Goal: Information Seeking & Learning: Understand process/instructions

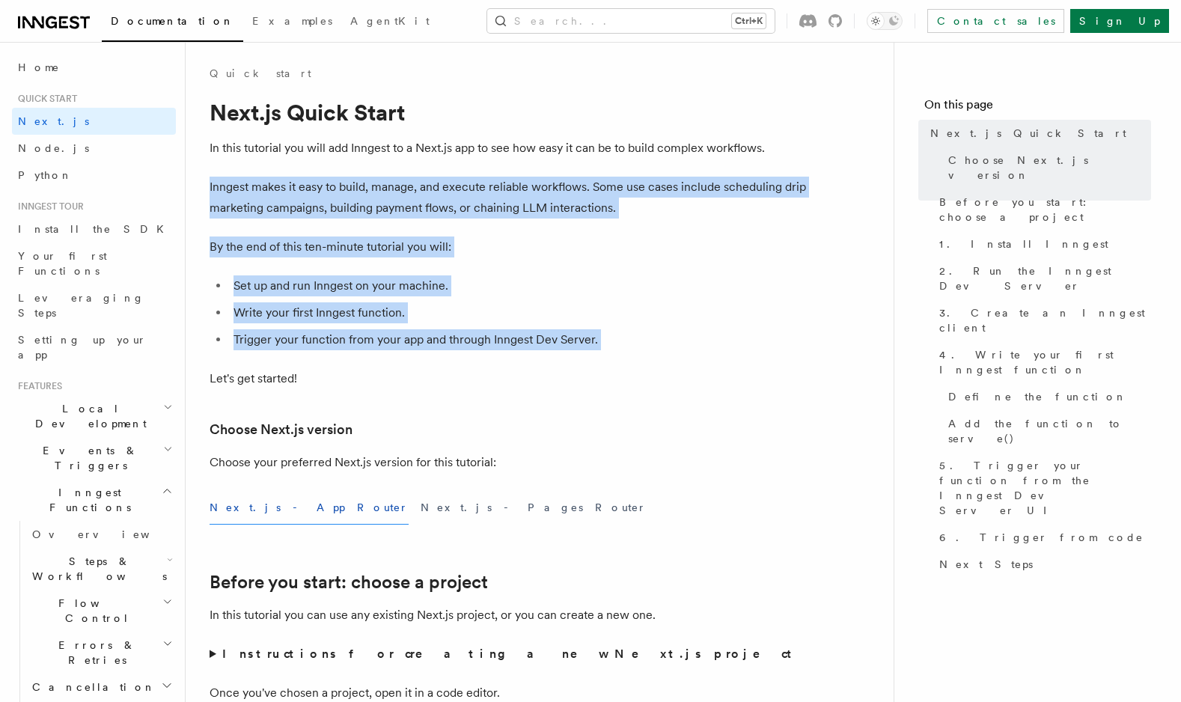
drag, startPoint x: 256, startPoint y: 170, endPoint x: 360, endPoint y: 406, distance: 257.6
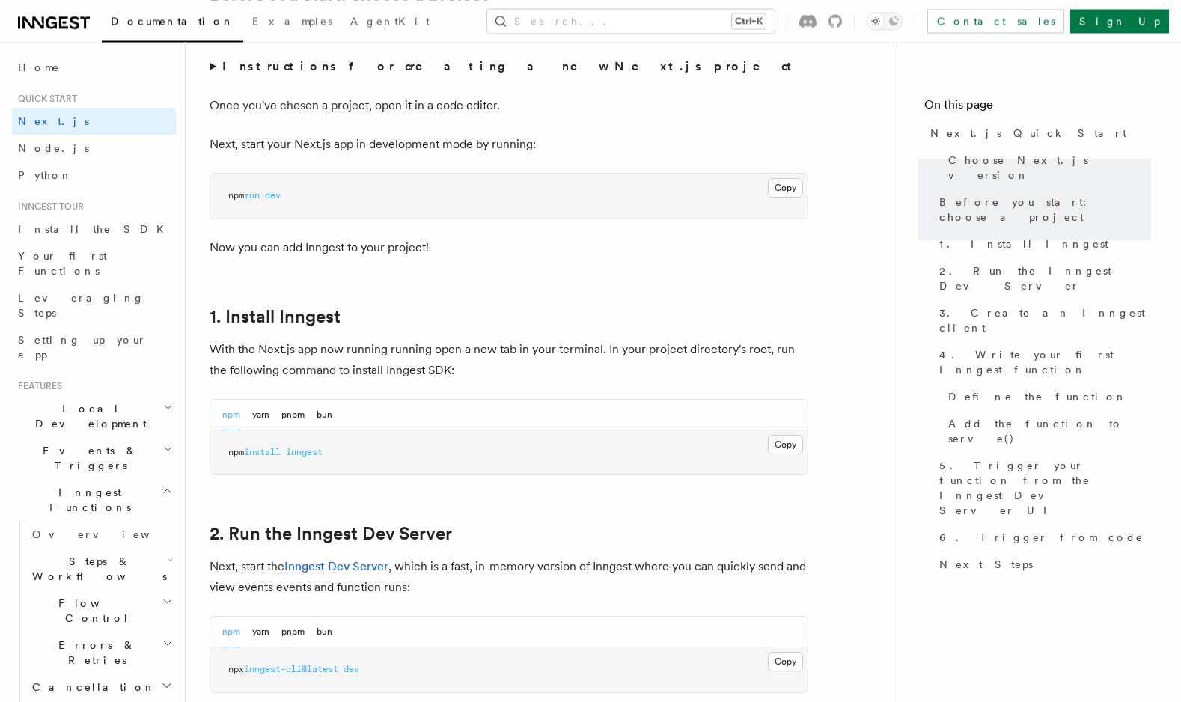
scroll to position [597, 0]
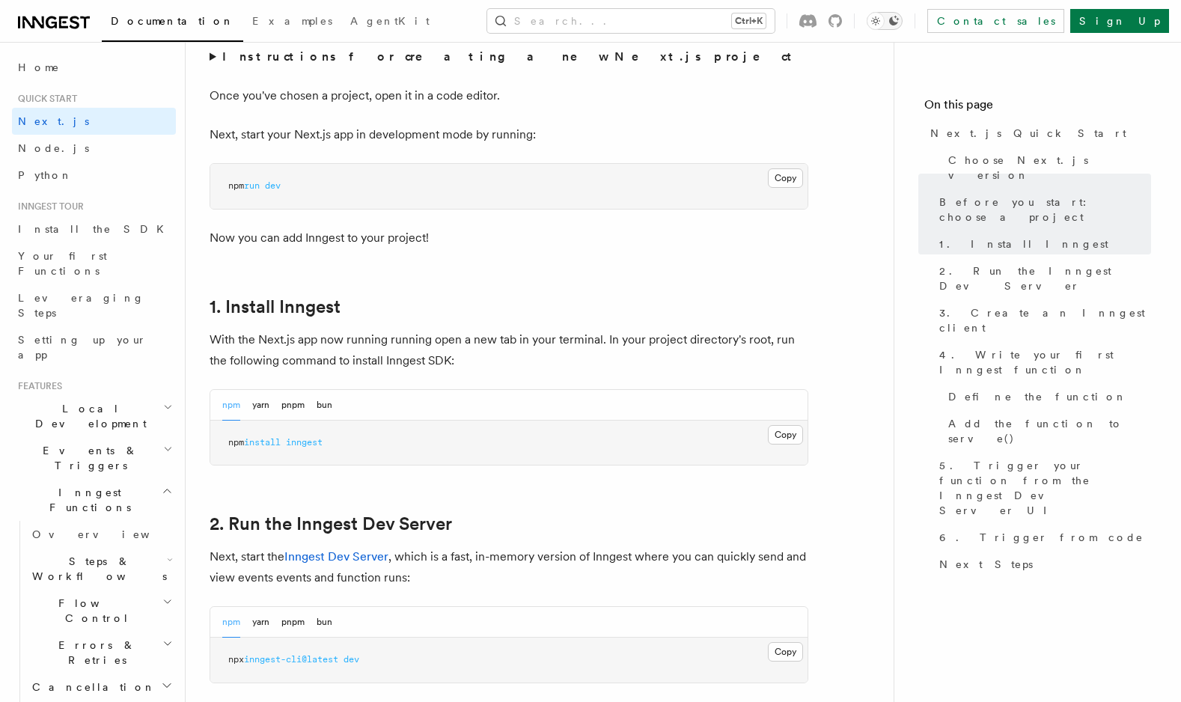
click at [877, 22] on icon "Toggle dark mode" at bounding box center [875, 21] width 4 height 4
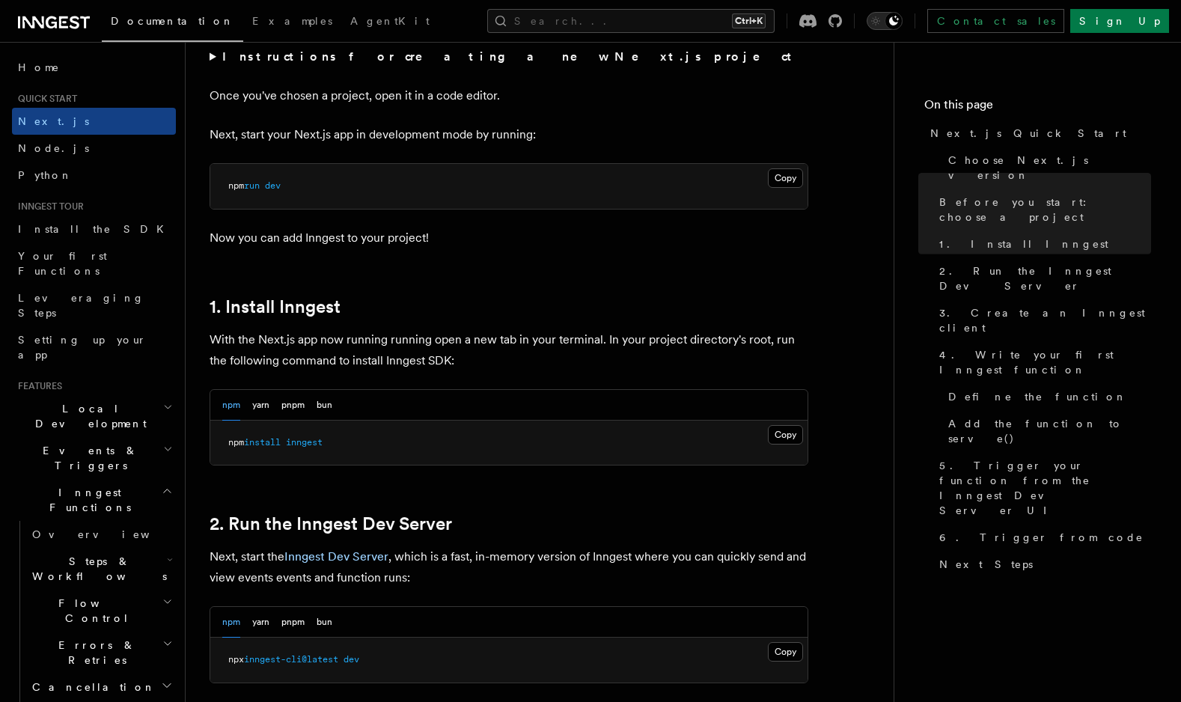
scroll to position [0, 0]
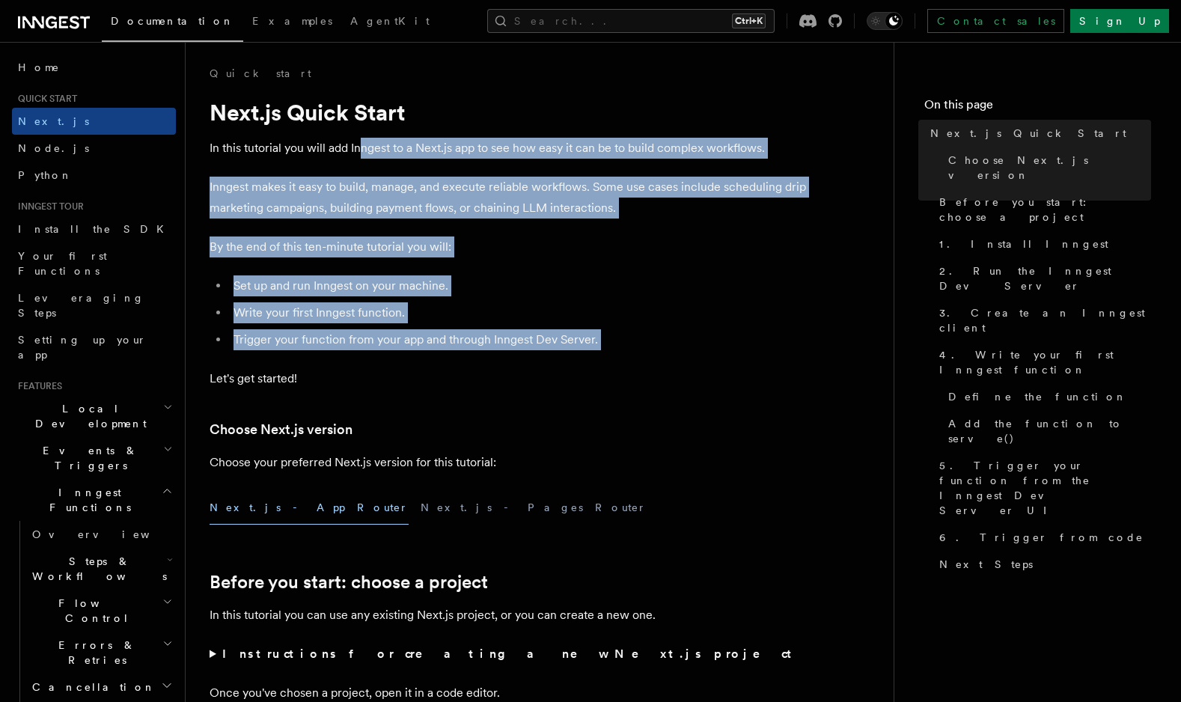
drag, startPoint x: 362, startPoint y: 156, endPoint x: 497, endPoint y: 370, distance: 253.5
click at [497, 370] on p "Let's get started!" at bounding box center [509, 378] width 599 height 21
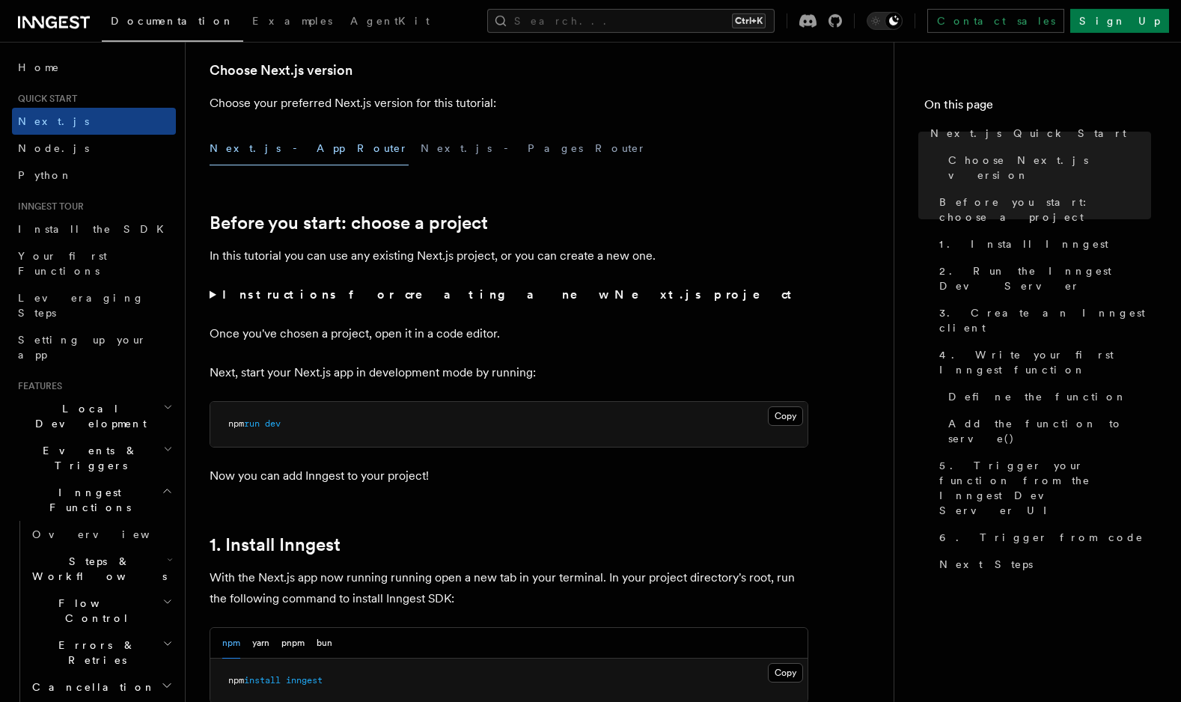
scroll to position [427, 0]
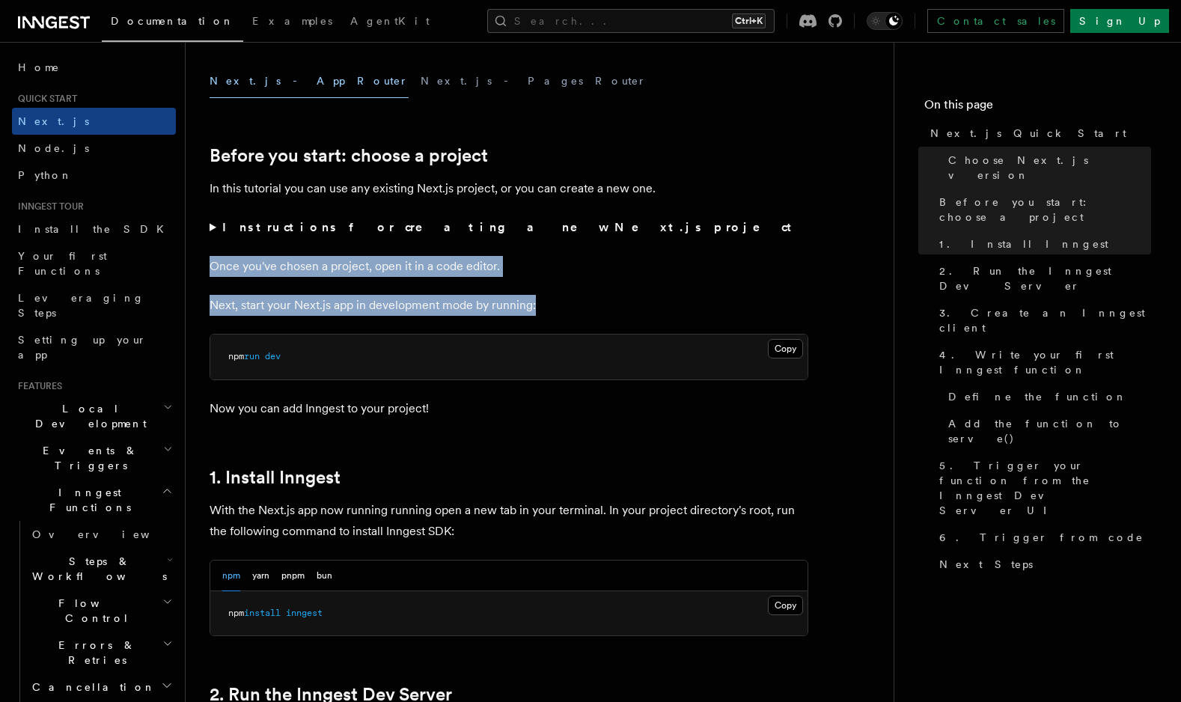
drag, startPoint x: 308, startPoint y: 201, endPoint x: 483, endPoint y: 350, distance: 230.3
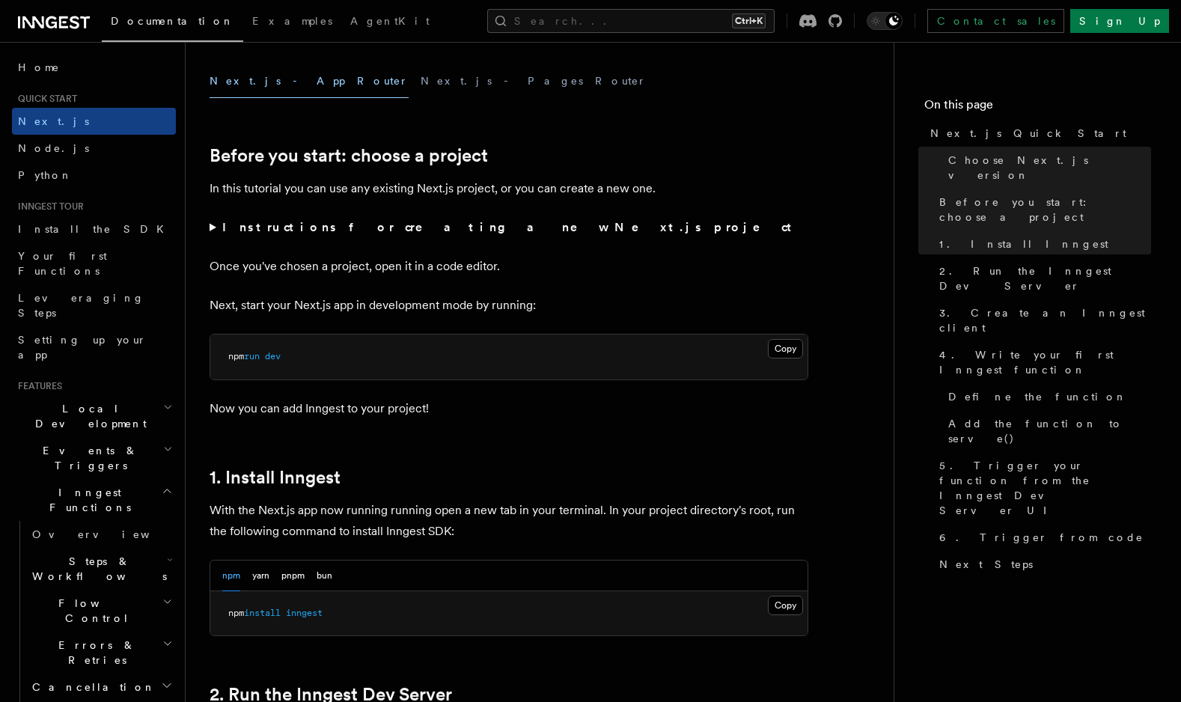
click at [403, 305] on p "Next, start your Next.js app in development mode by running:" at bounding box center [509, 305] width 599 height 21
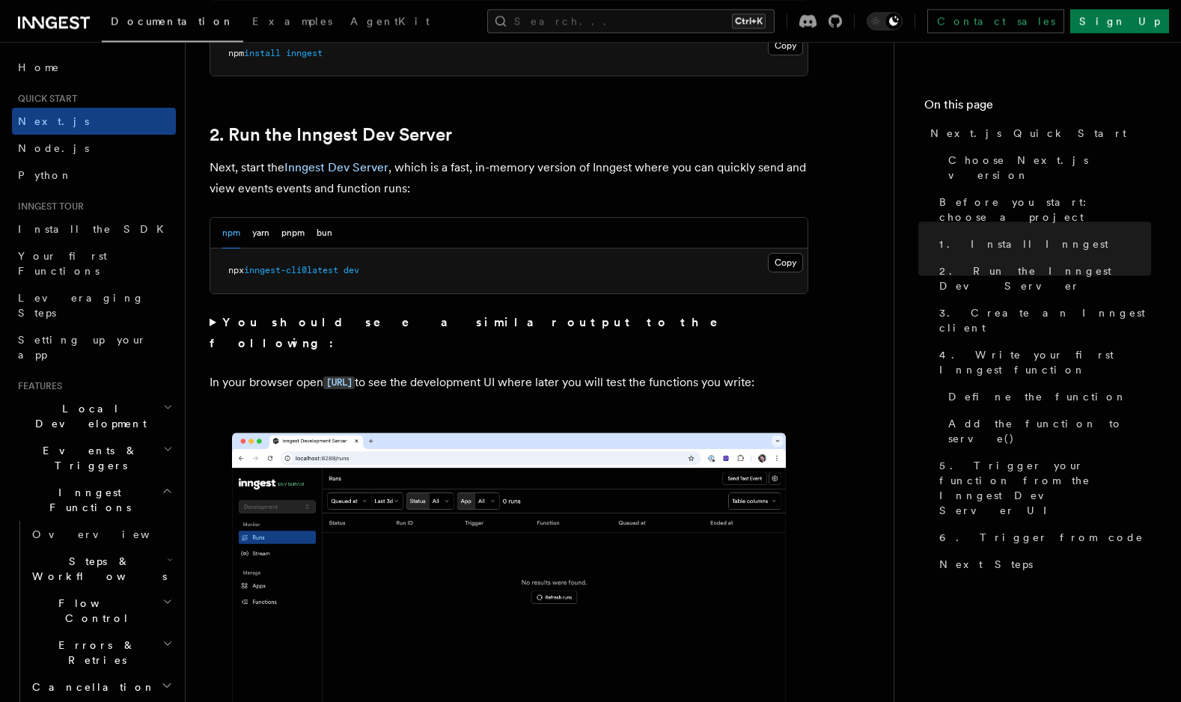
scroll to position [938, 0]
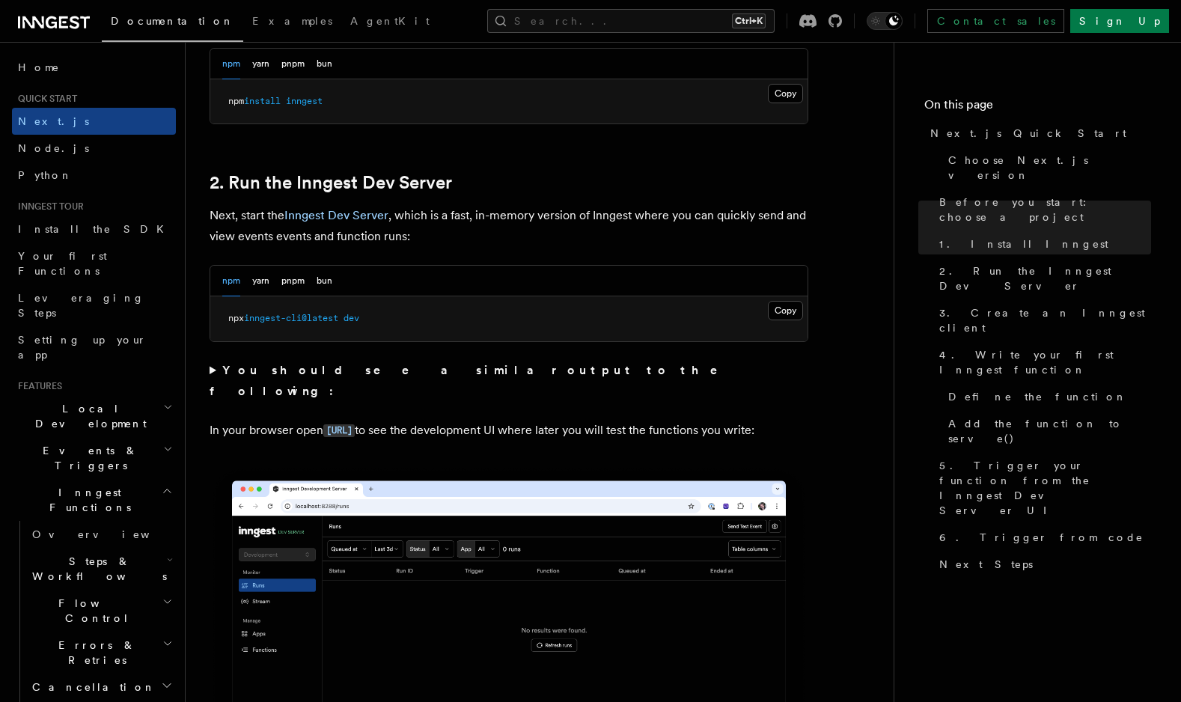
drag, startPoint x: 251, startPoint y: 221, endPoint x: 424, endPoint y: 390, distance: 241.8
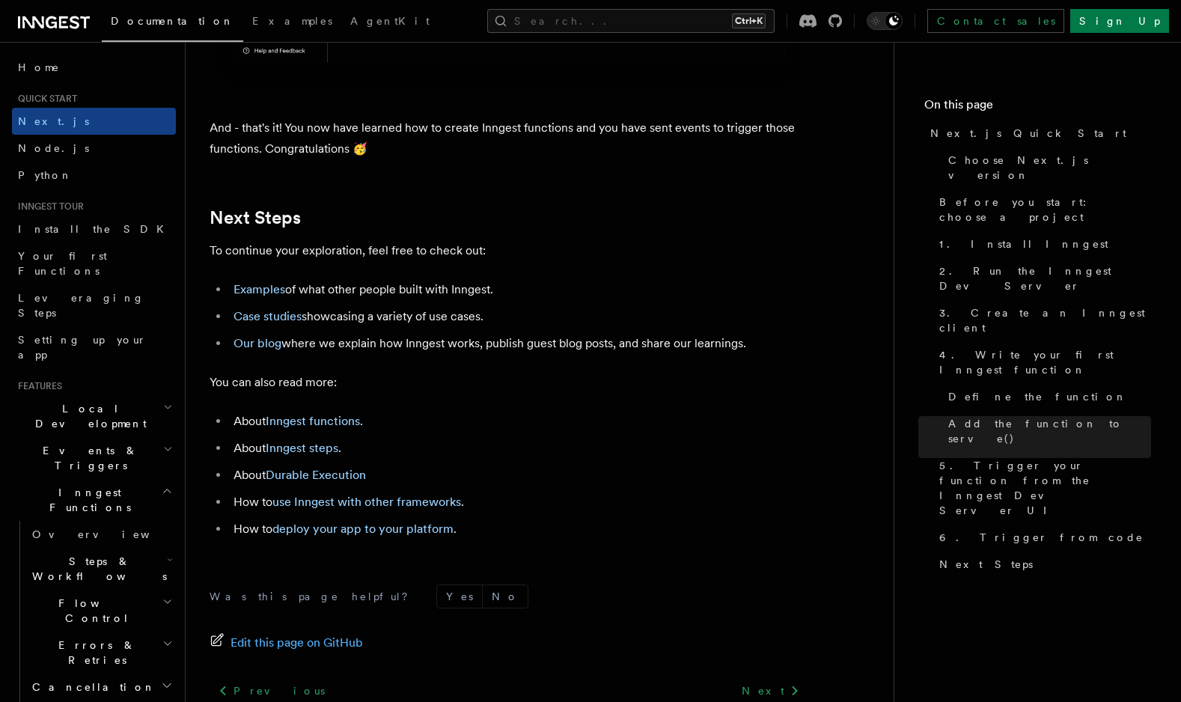
scroll to position [9137, 0]
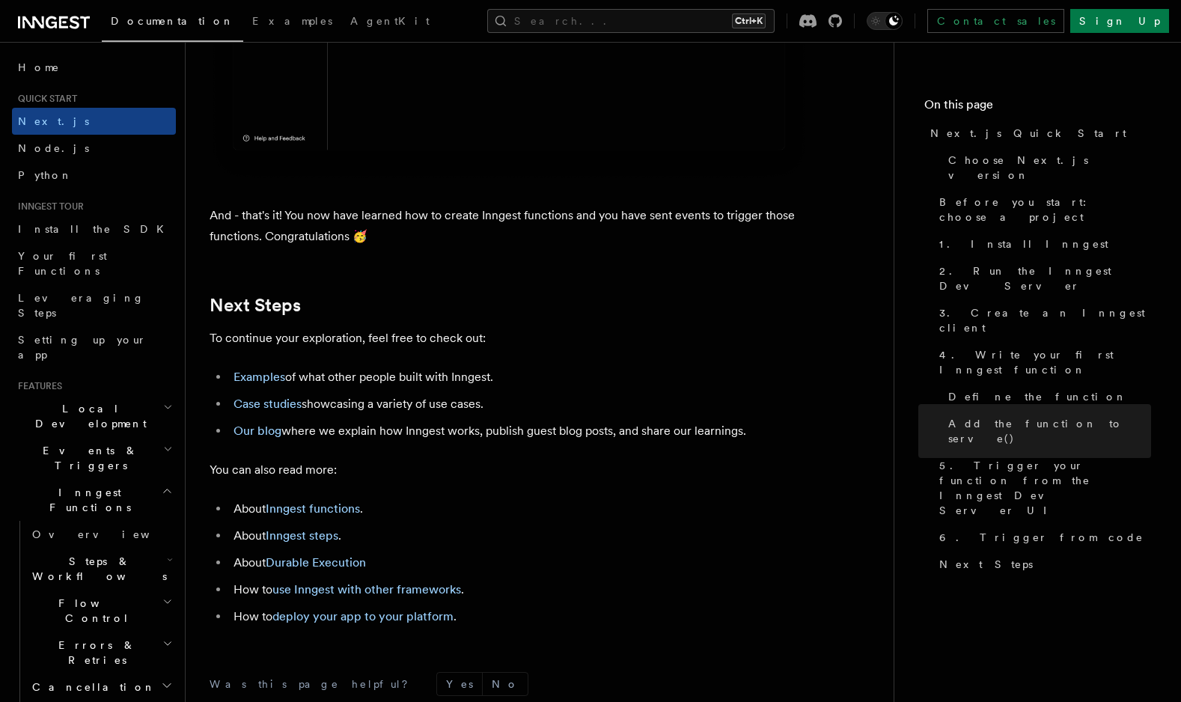
click at [438, 441] on li "Our blog where we explain how Inngest works, publish guest blog posts, and shar…" at bounding box center [518, 431] width 579 height 21
